Goal: Information Seeking & Learning: Learn about a topic

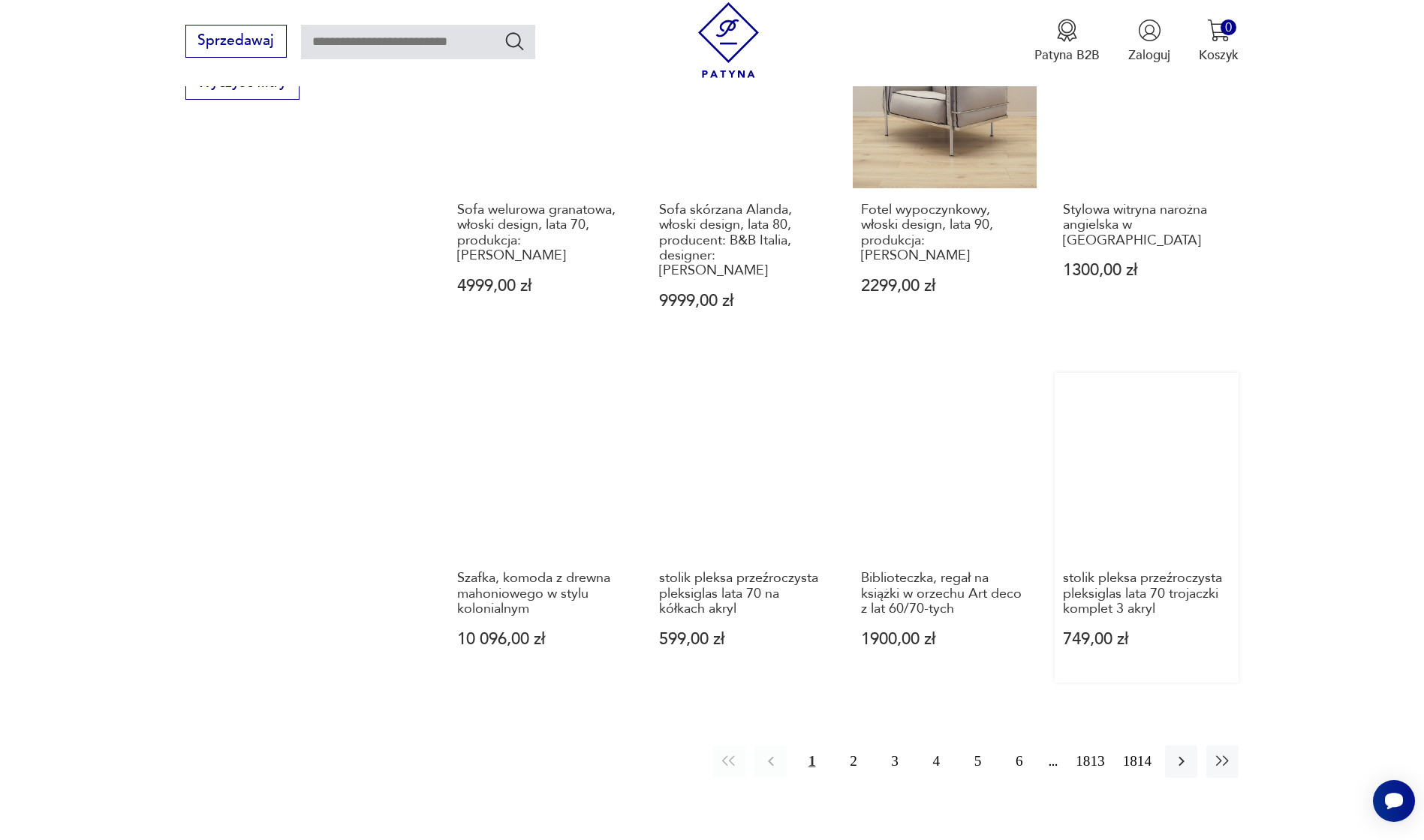
scroll to position [1313, 0]
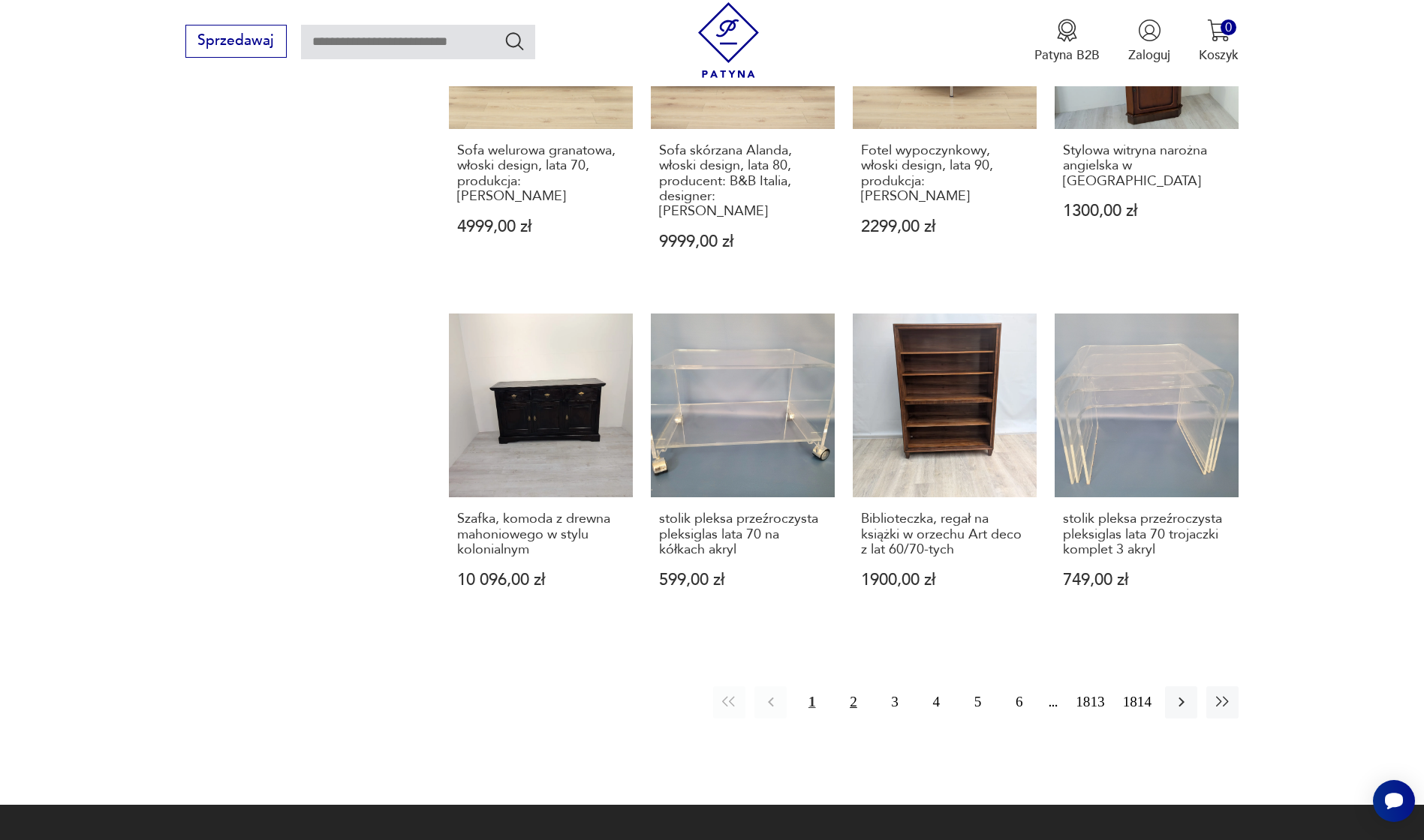
click at [848, 686] on button "2" at bounding box center [853, 702] width 32 height 32
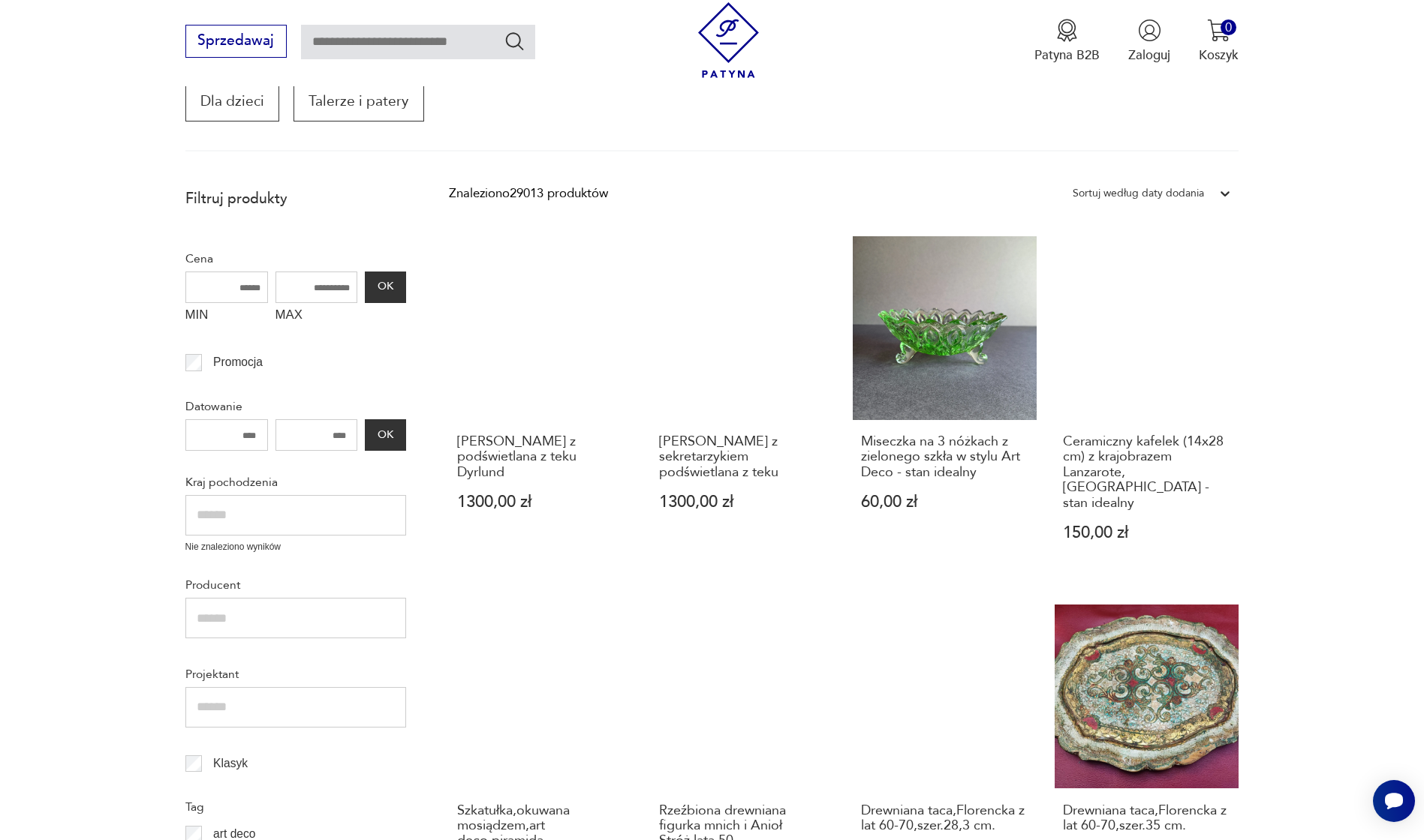
scroll to position [255, 0]
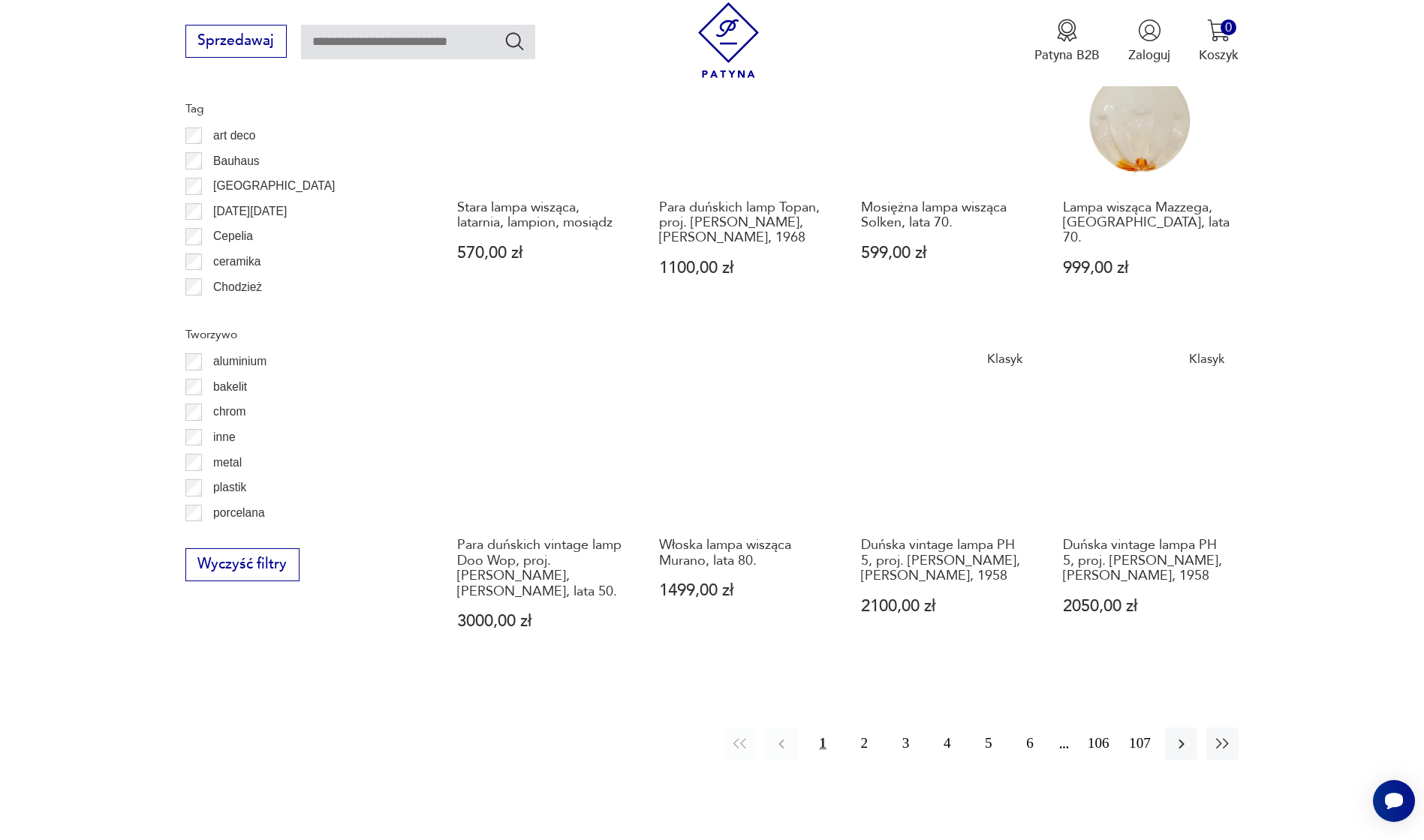
scroll to position [1474, 0]
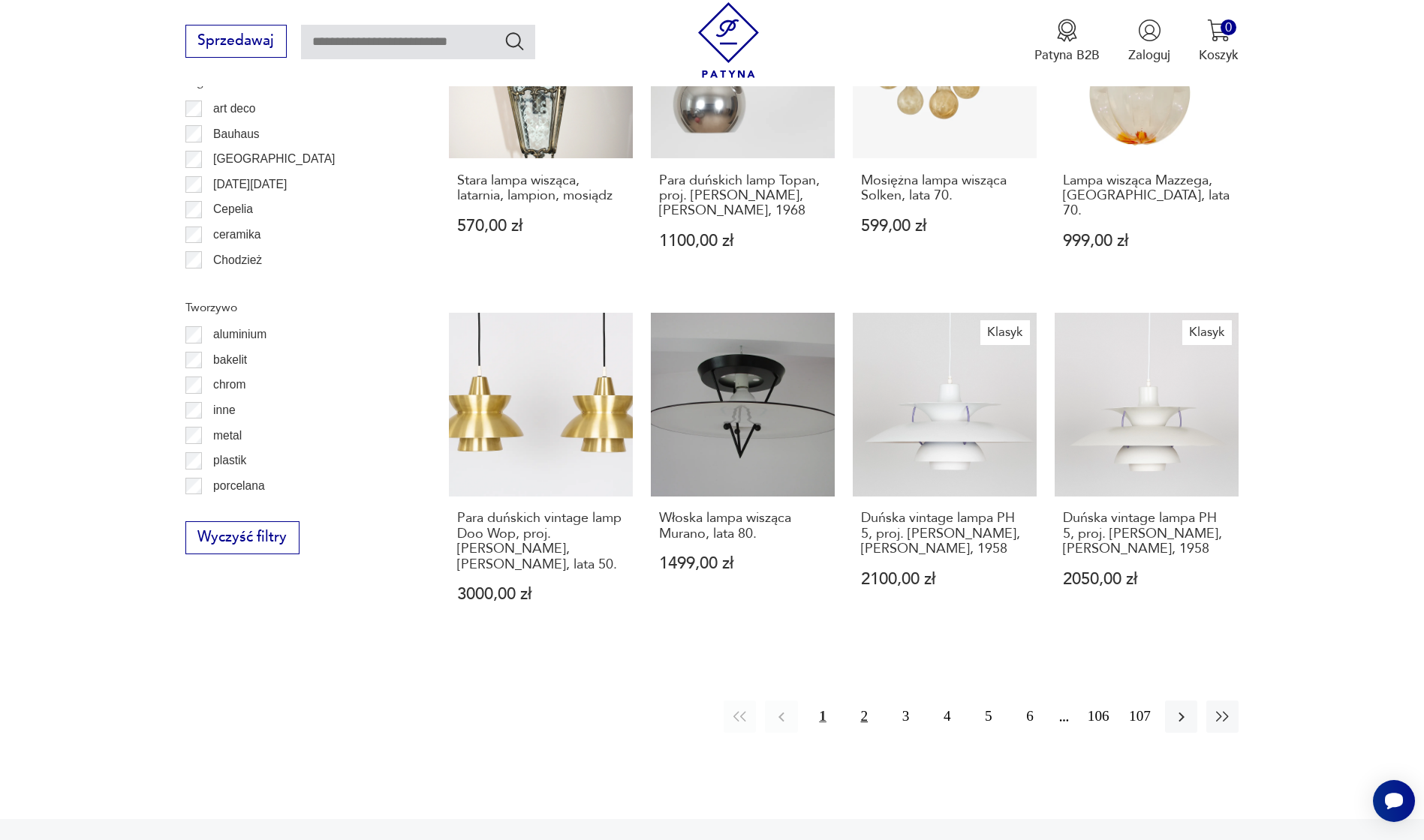
drag, startPoint x: 856, startPoint y: 707, endPoint x: 852, endPoint y: 690, distance: 17.5
click at [856, 706] on button "2" at bounding box center [864, 717] width 32 height 32
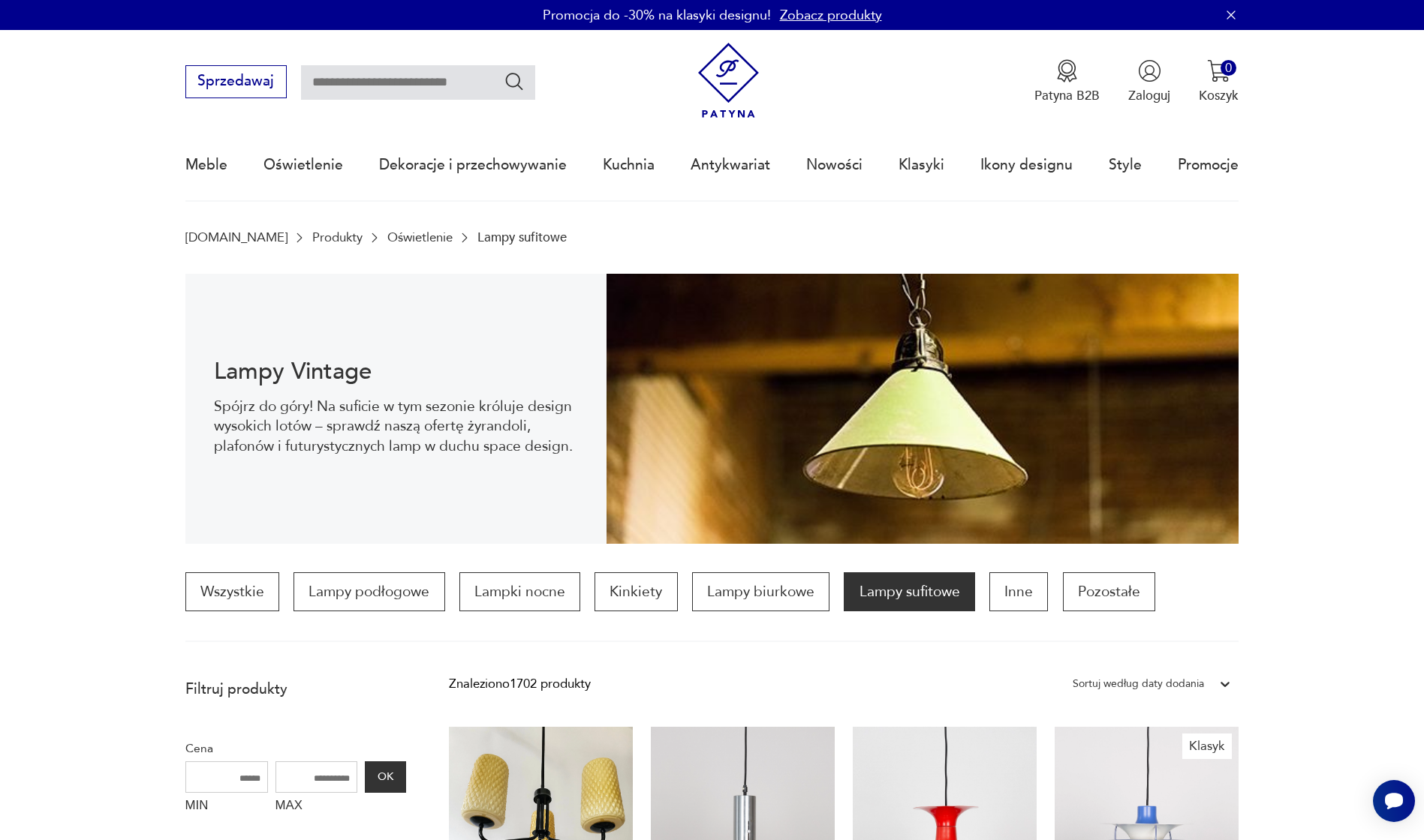
click at [437, 73] on input "text" at bounding box center [418, 82] width 234 height 35
type input "*******"
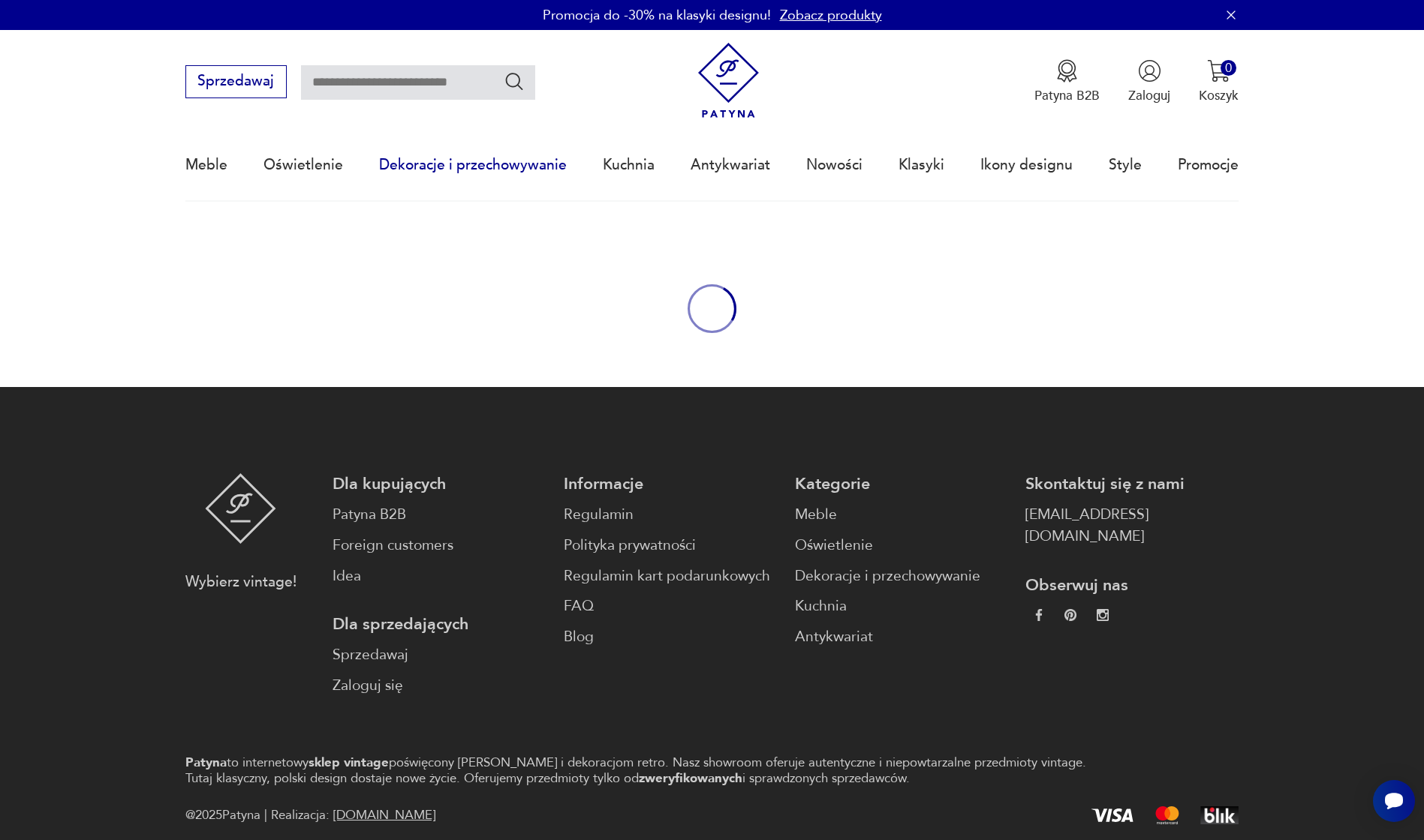
type input "*******"
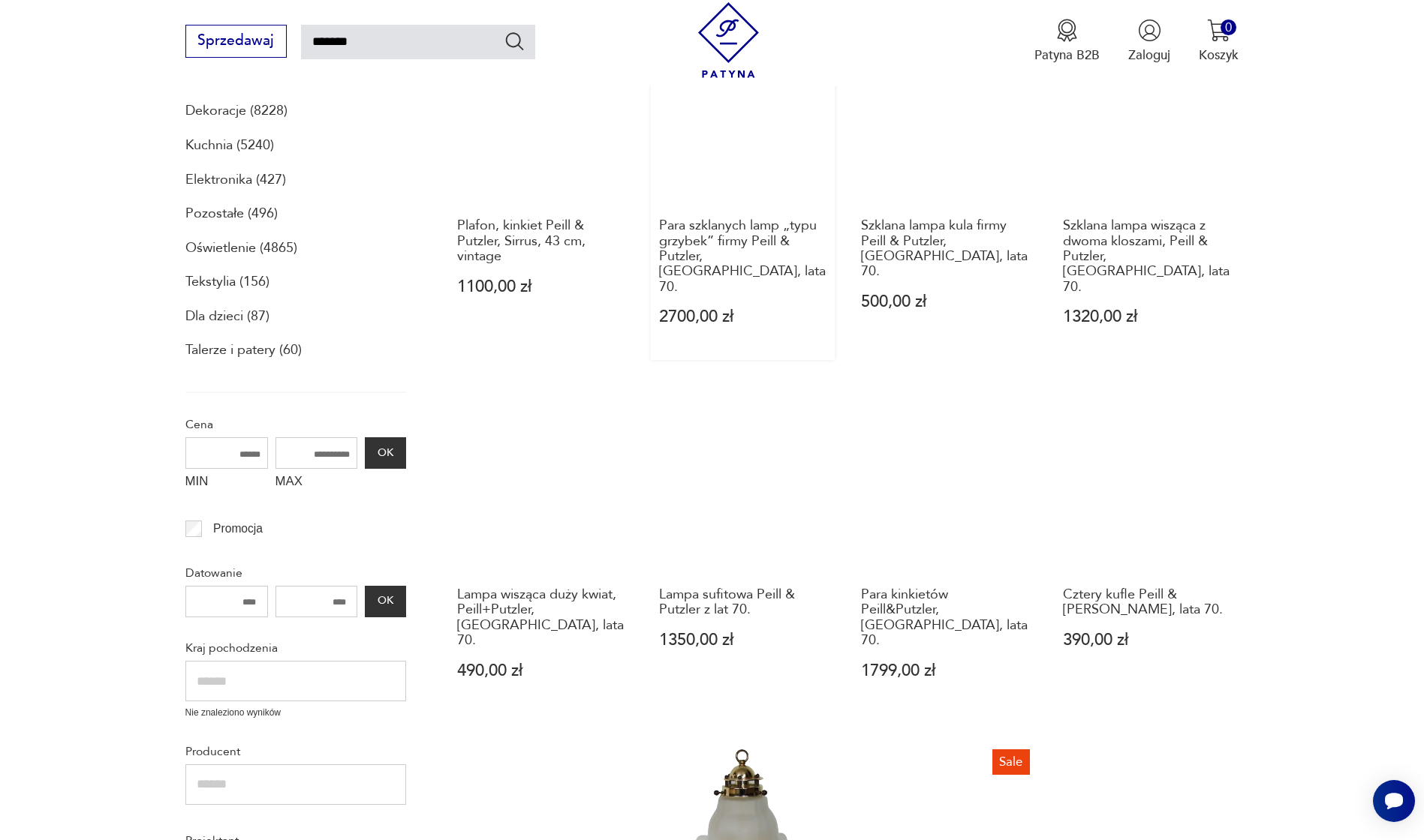
scroll to position [564, 0]
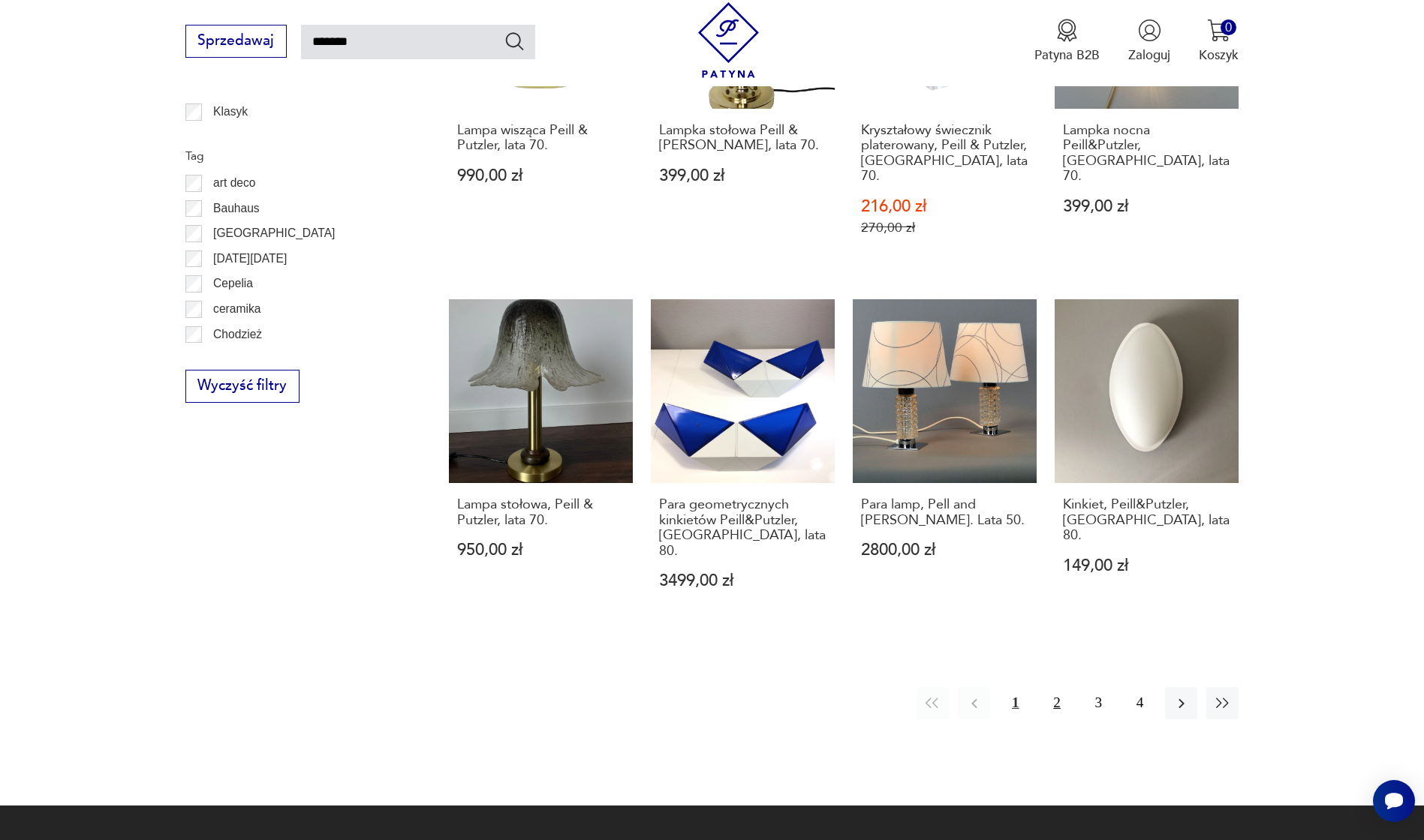
click at [1052, 687] on button "2" at bounding box center [1057, 703] width 32 height 32
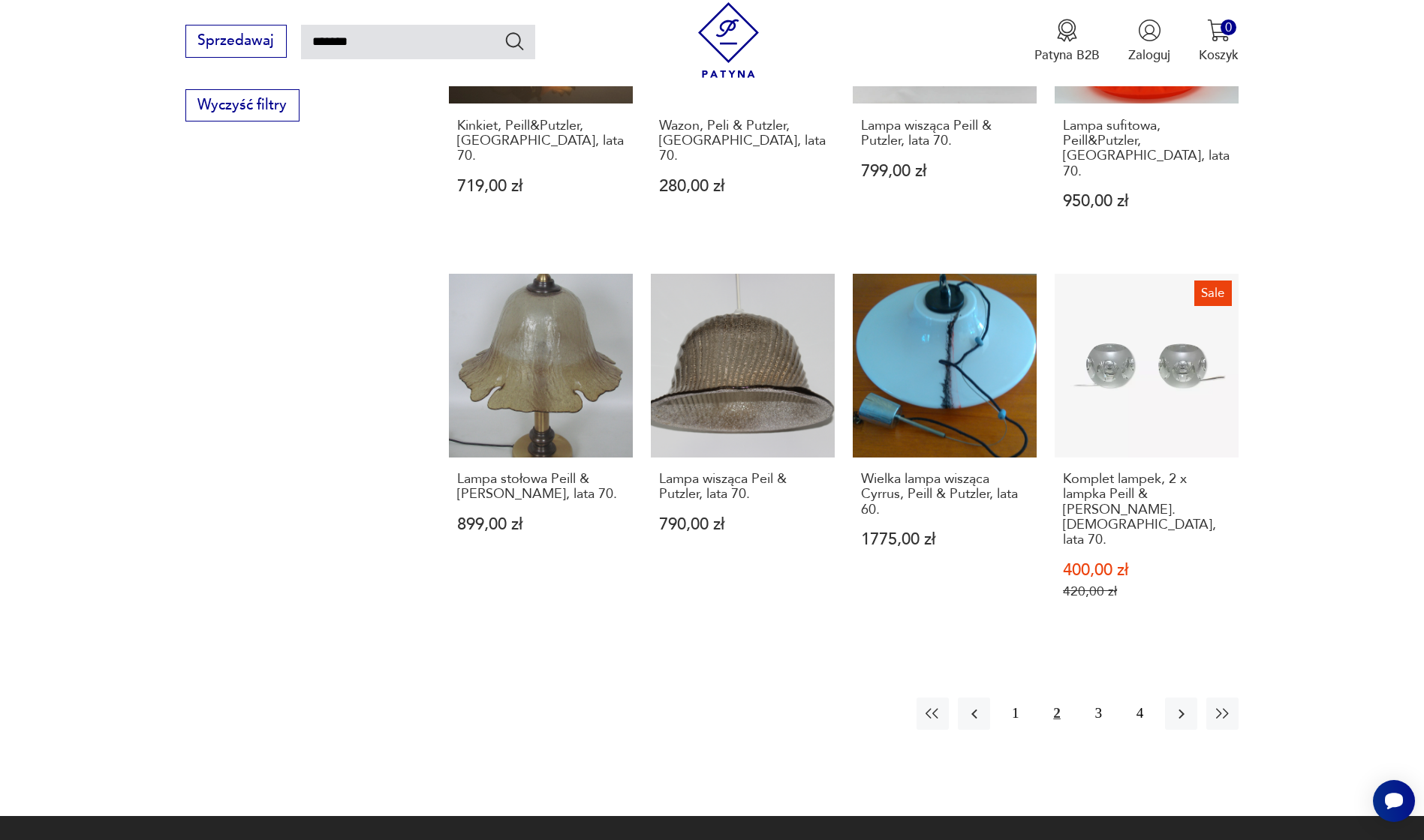
scroll to position [1275, 0]
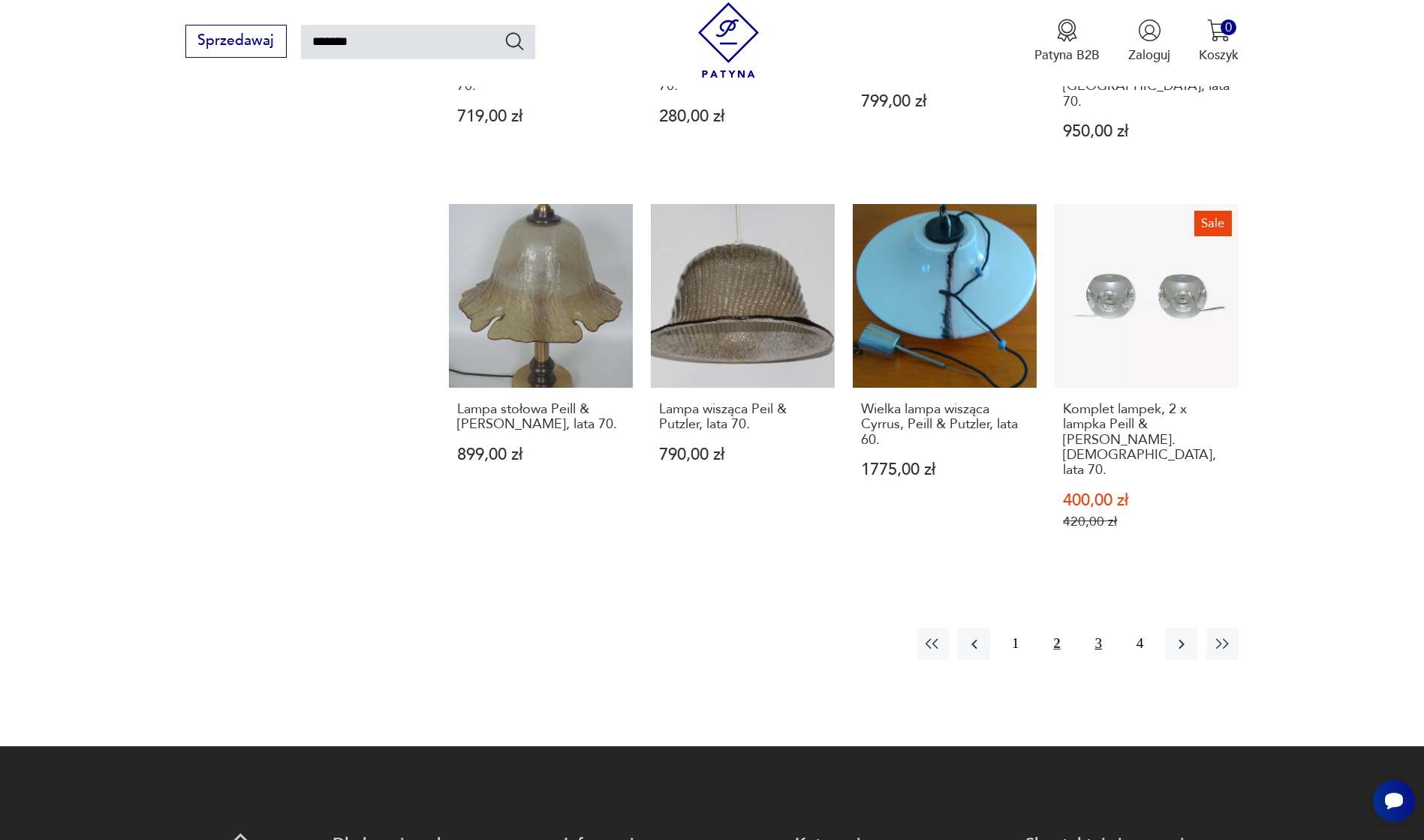
click at [1106, 628] on button "3" at bounding box center [1099, 644] width 32 height 32
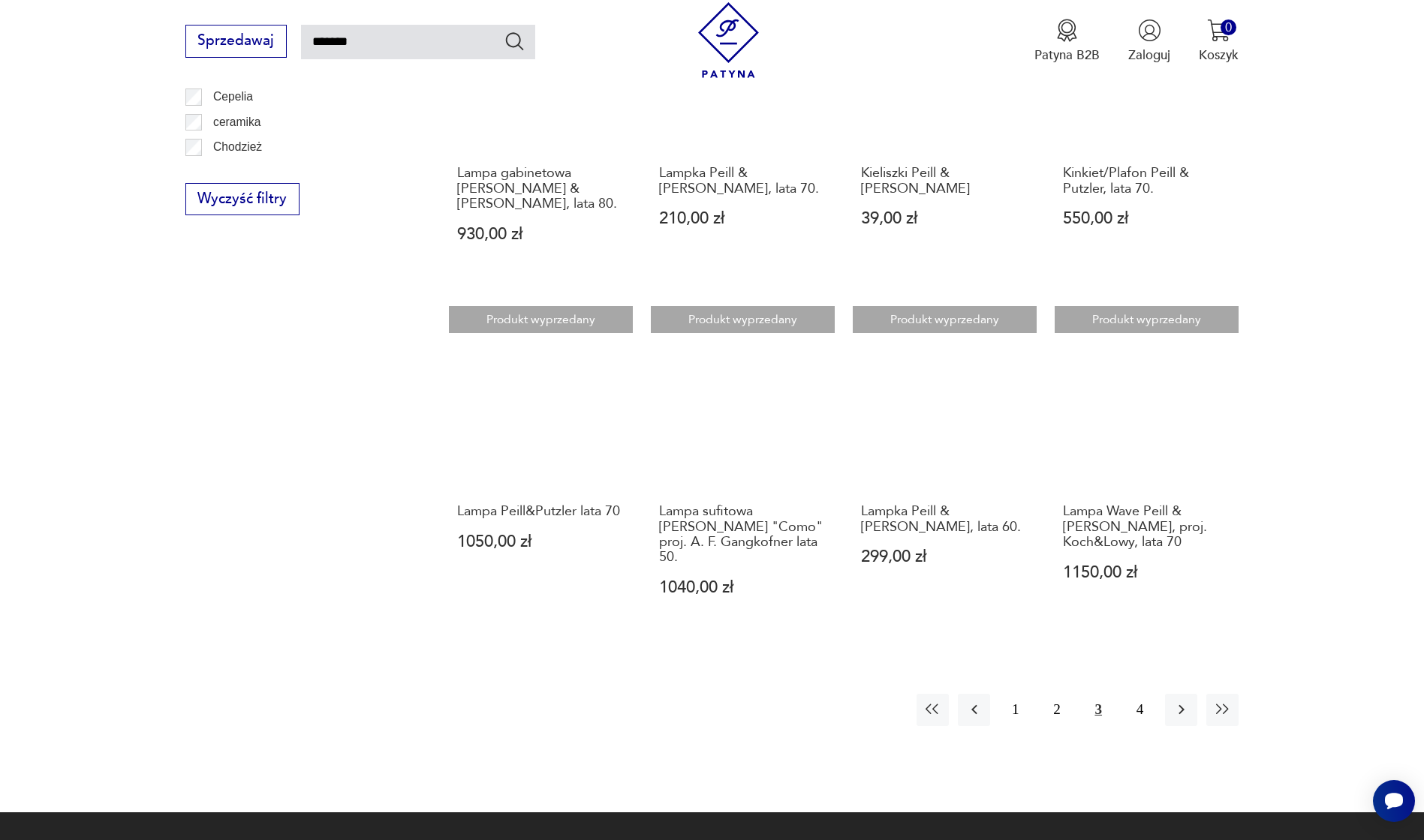
scroll to position [1137, 0]
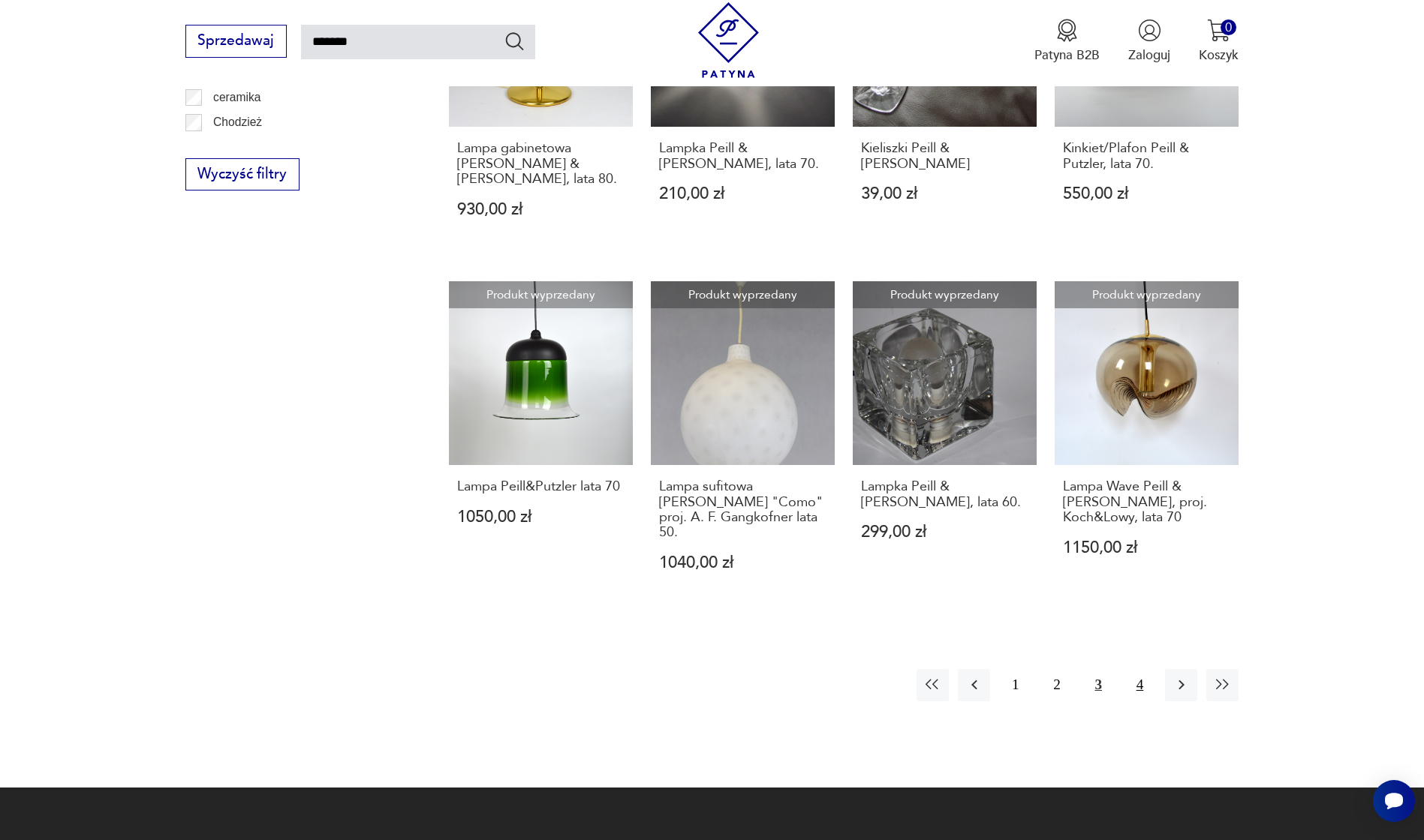
click at [1150, 669] on button "4" at bounding box center [1140, 685] width 32 height 32
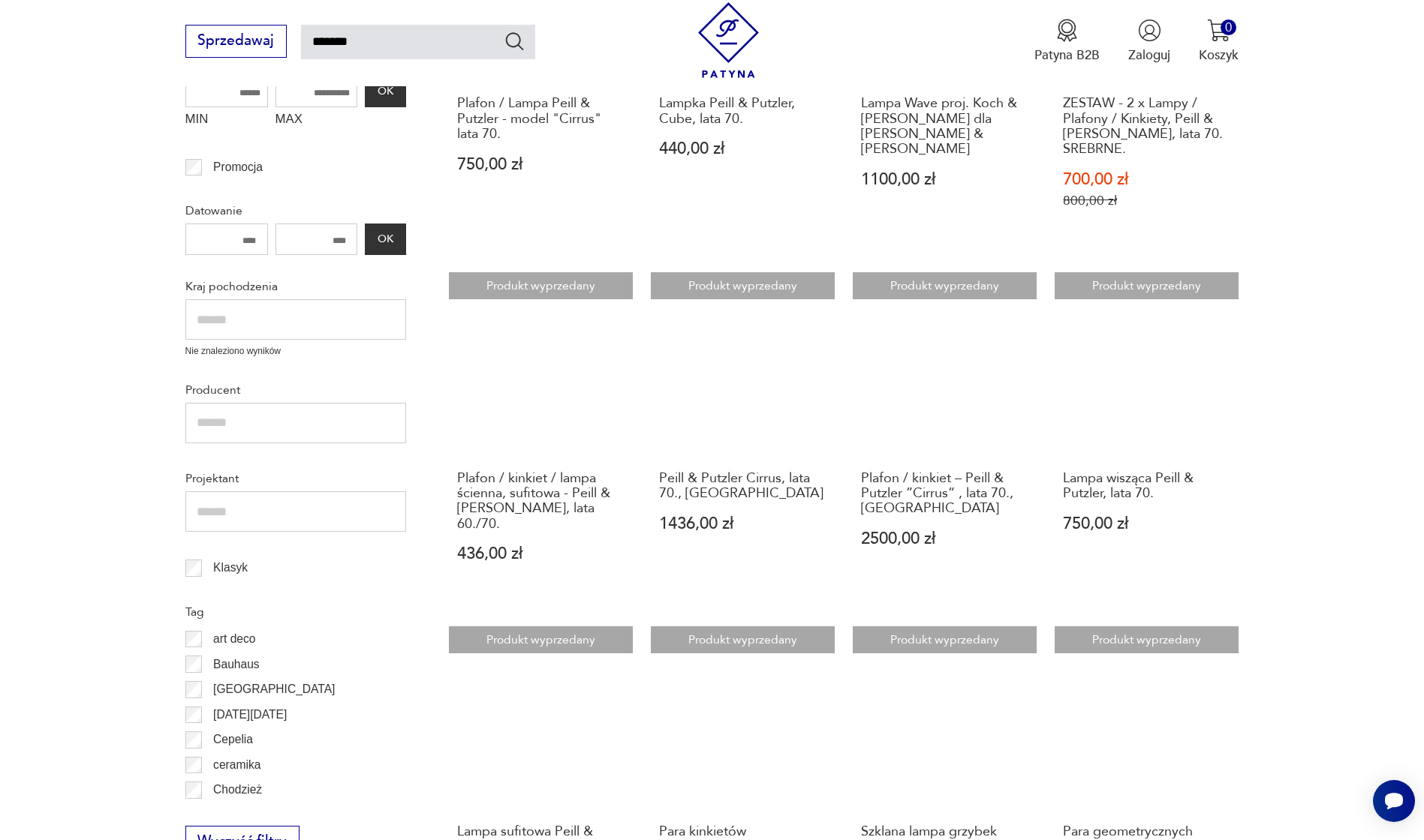
scroll to position [461, 0]
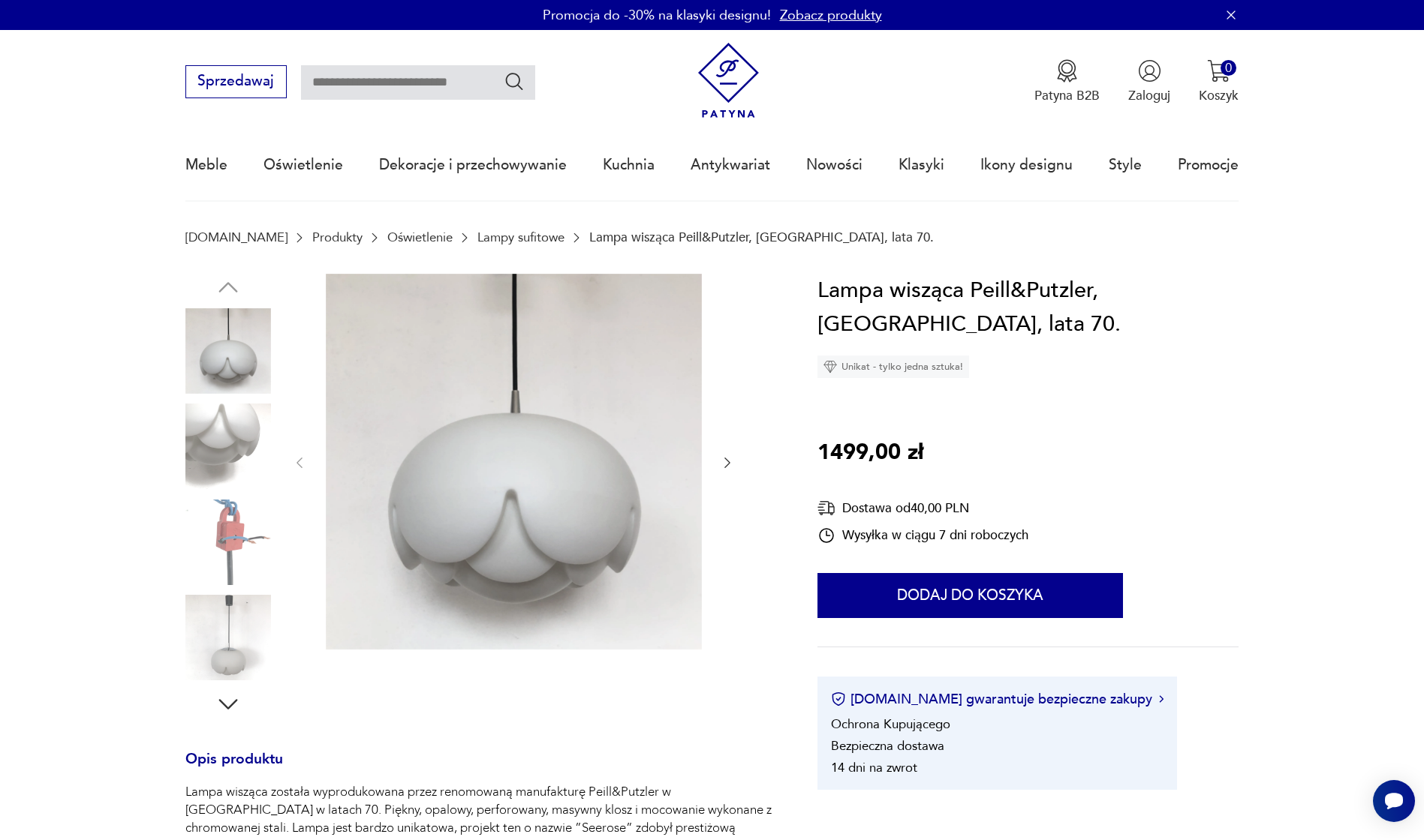
click at [231, 447] on img at bounding box center [228, 447] width 86 height 86
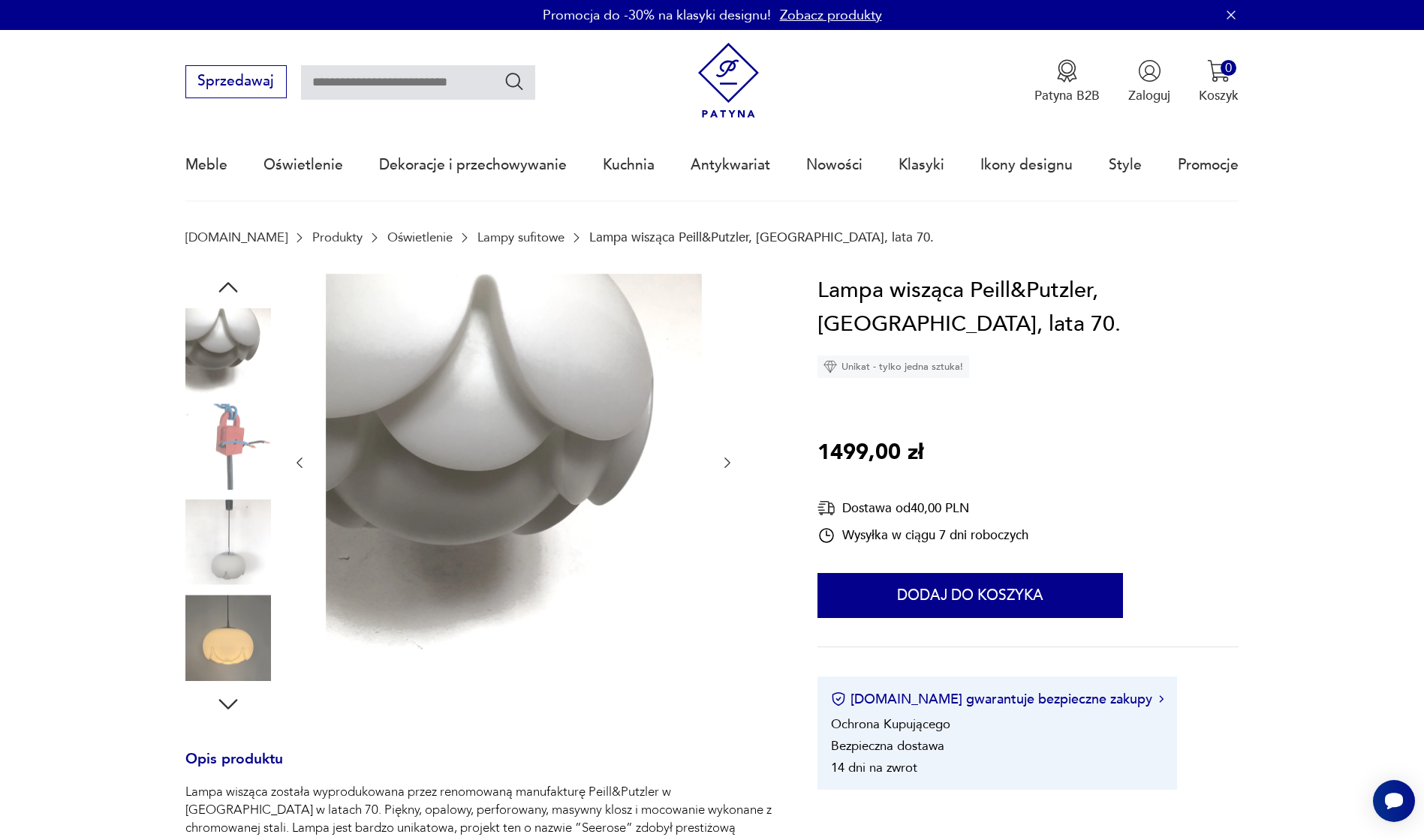
click at [225, 624] on img at bounding box center [228, 638] width 86 height 86
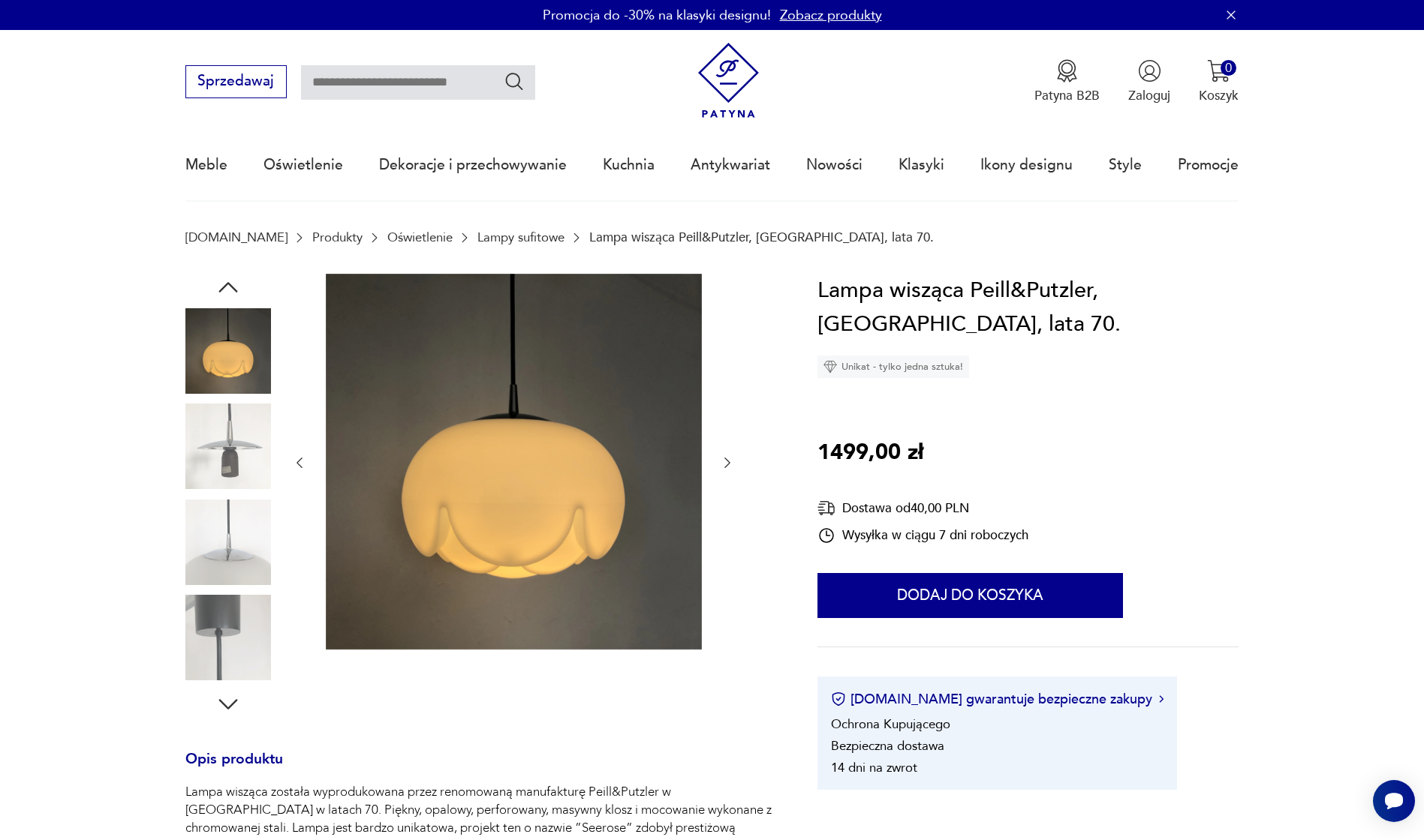
click at [243, 609] on img at bounding box center [228, 638] width 86 height 86
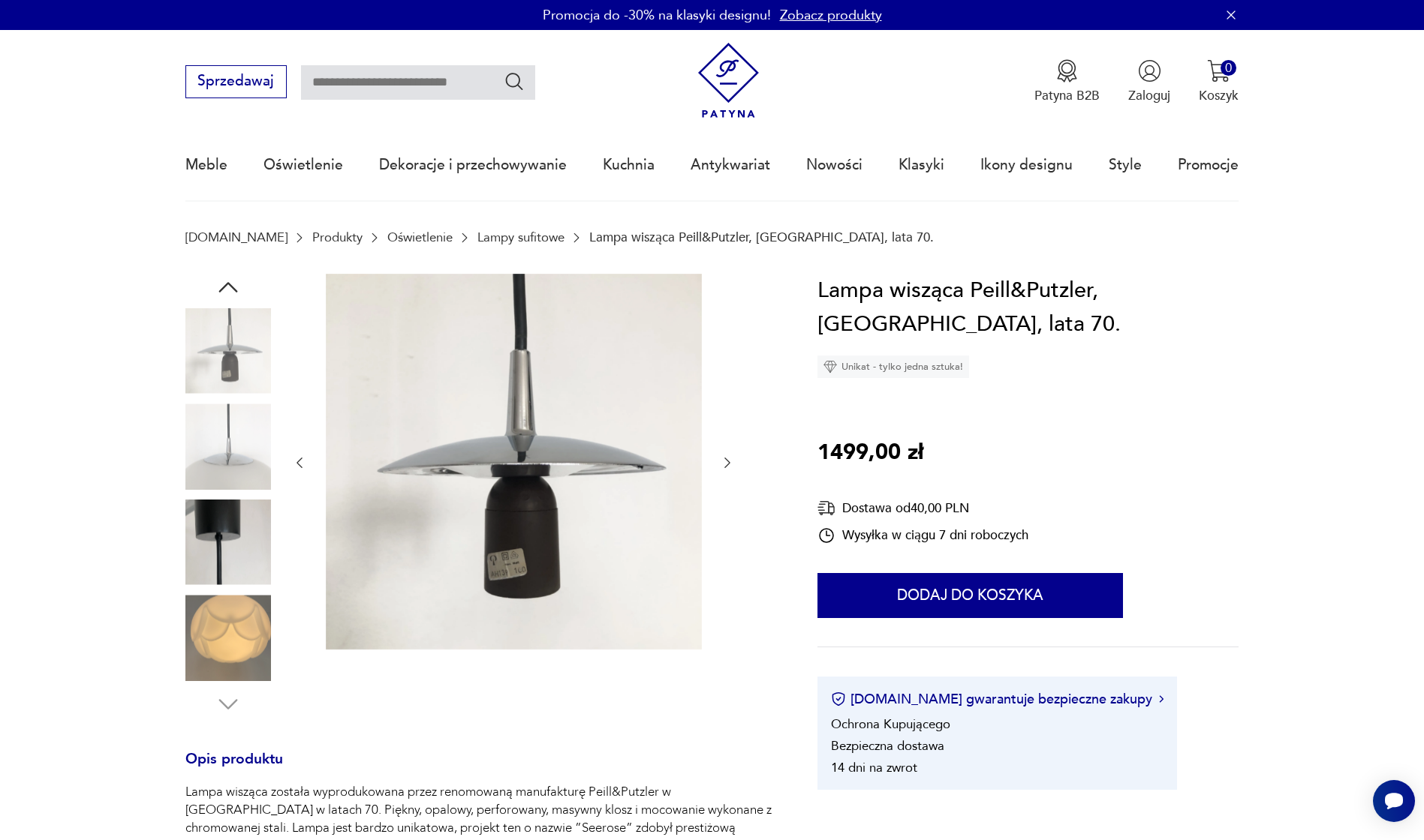
click at [243, 609] on img at bounding box center [228, 638] width 86 height 86
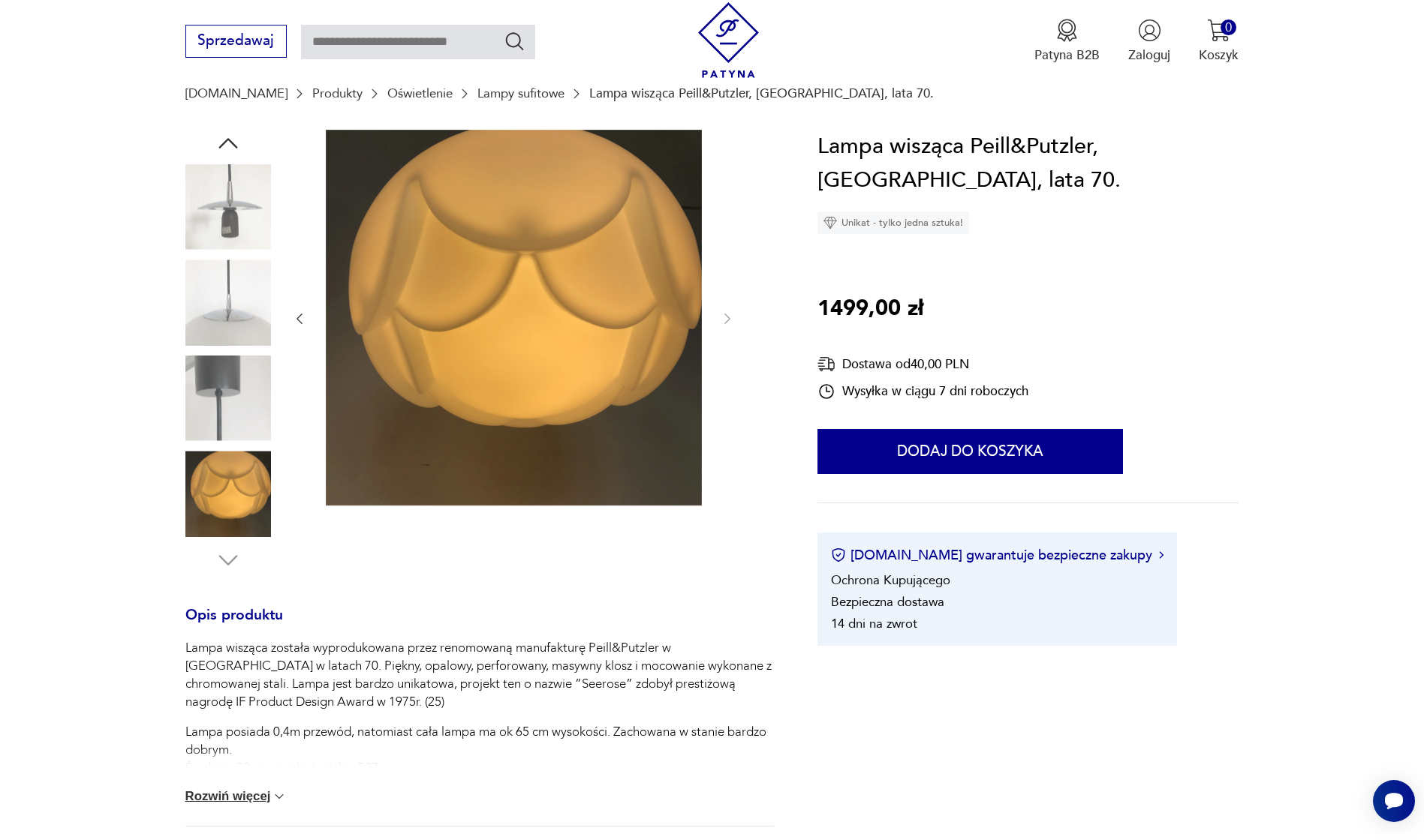
scroll to position [150, 0]
